Goal: Use online tool/utility: Utilize a website feature to perform a specific function

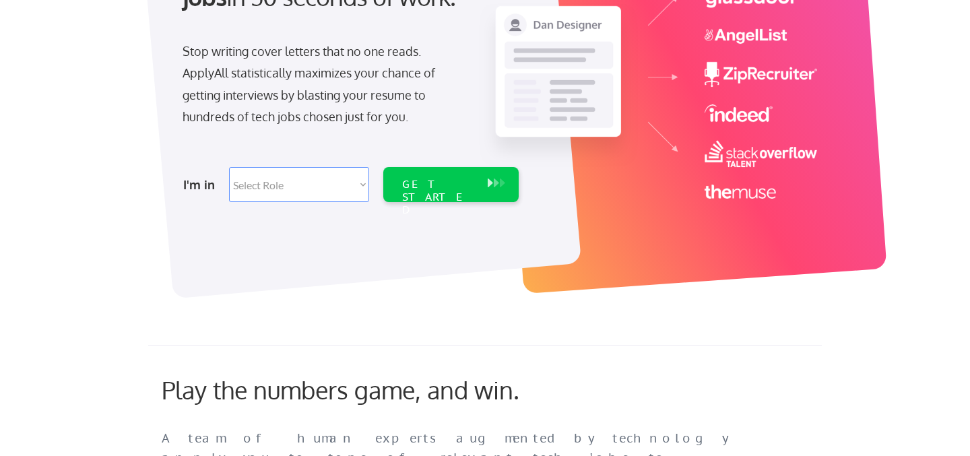
scroll to position [211, 0]
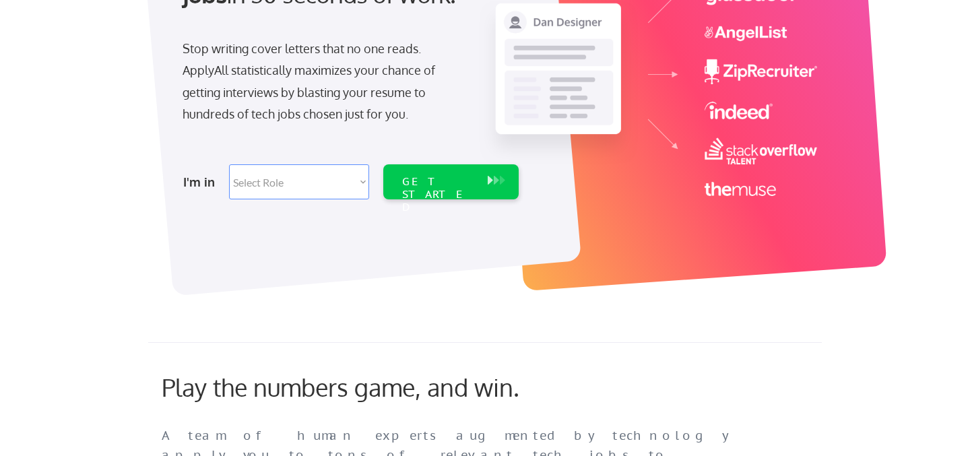
click at [275, 183] on select "Select Role Software Engineering Product Management Customer Success Sales UI/U…" at bounding box center [299, 181] width 140 height 35
select select ""sales0""
click at [229, 164] on select "Select Role Software Engineering Product Management Customer Success Sales UI/U…" at bounding box center [299, 181] width 140 height 35
select select ""sales0""
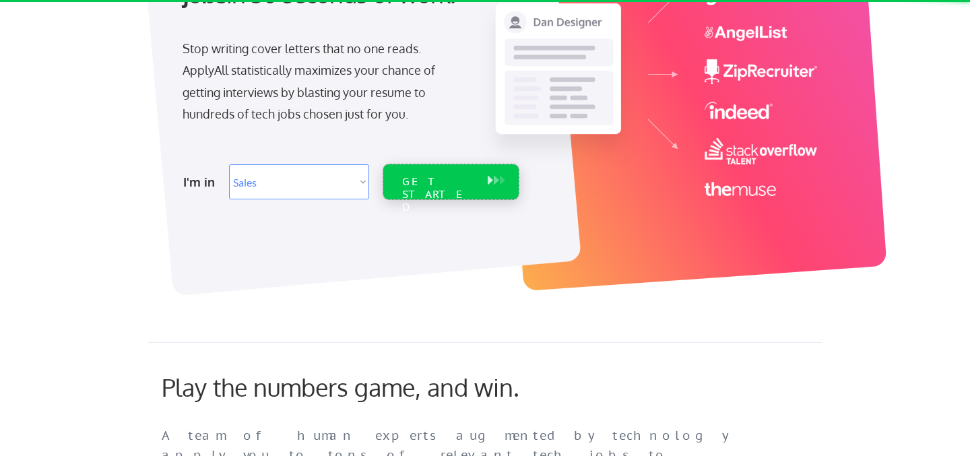
click at [441, 185] on div "GET STARTED" at bounding box center [438, 194] width 72 height 39
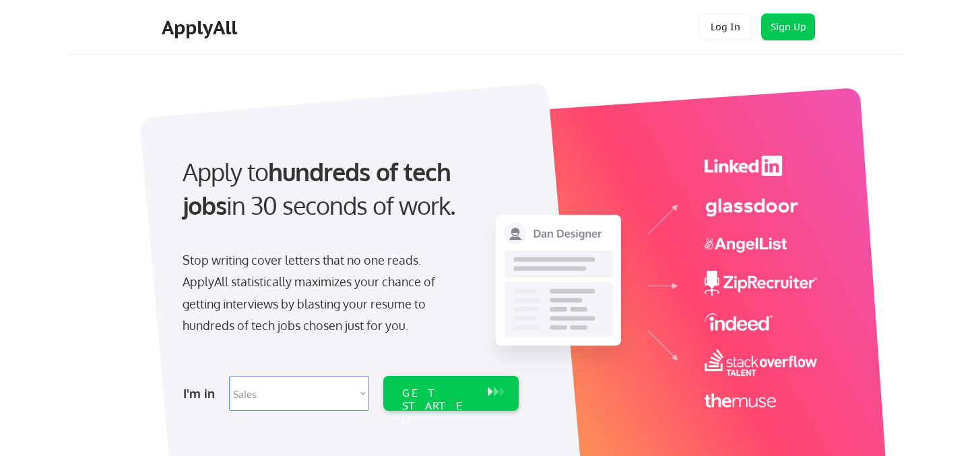
select select ""sales0""
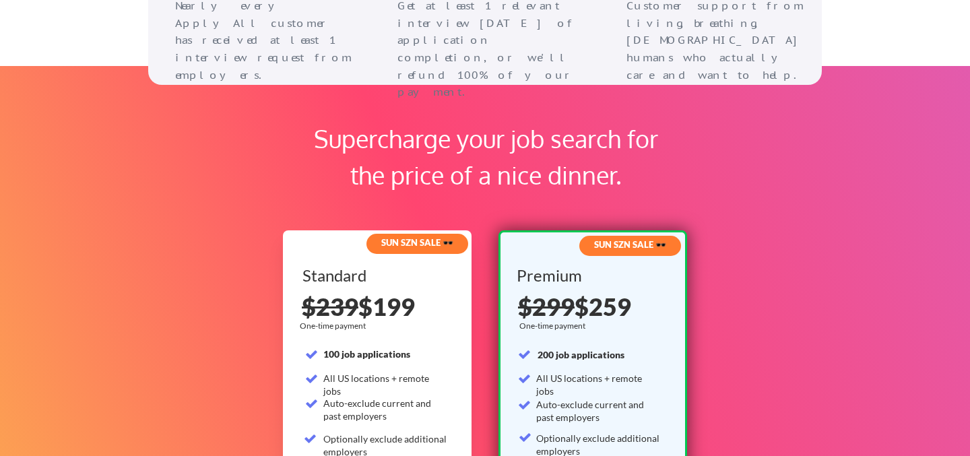
scroll to position [1732, 0]
